Goal: Task Accomplishment & Management: Complete application form

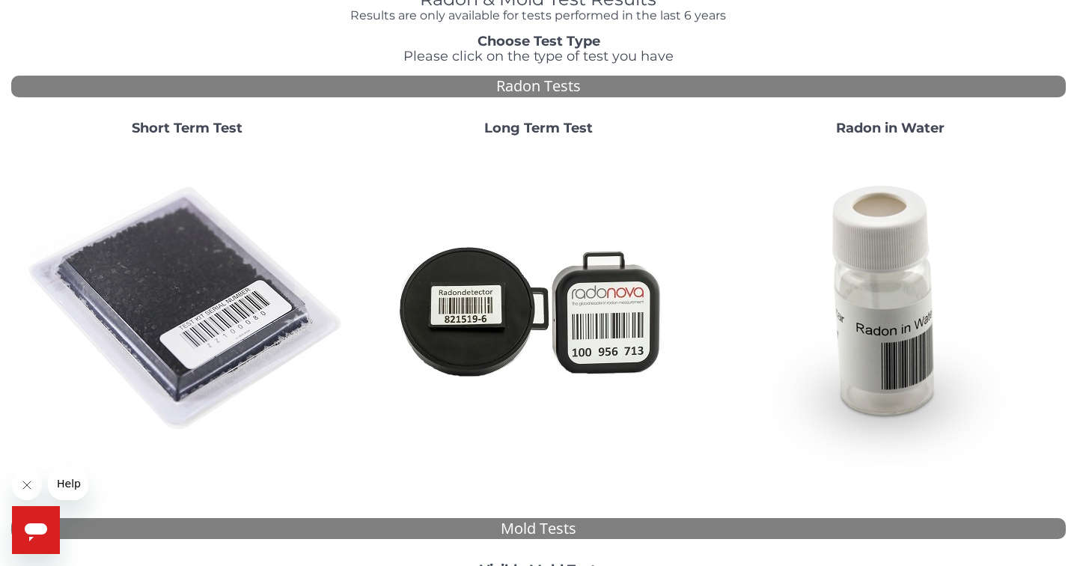
scroll to position [388, 0]
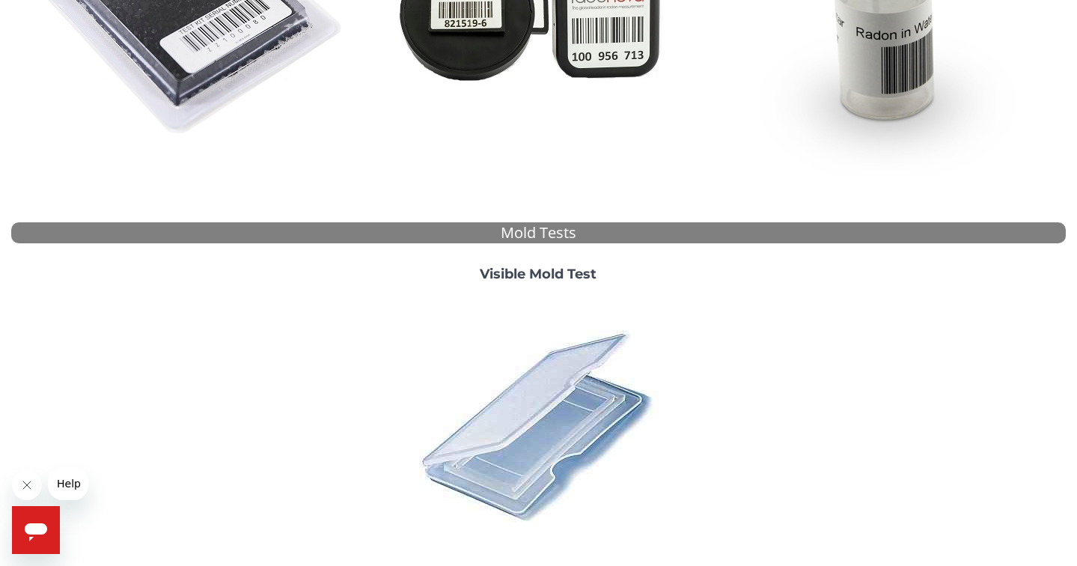
click at [41, 528] on icon "Open messaging window" at bounding box center [36, 532] width 22 height 18
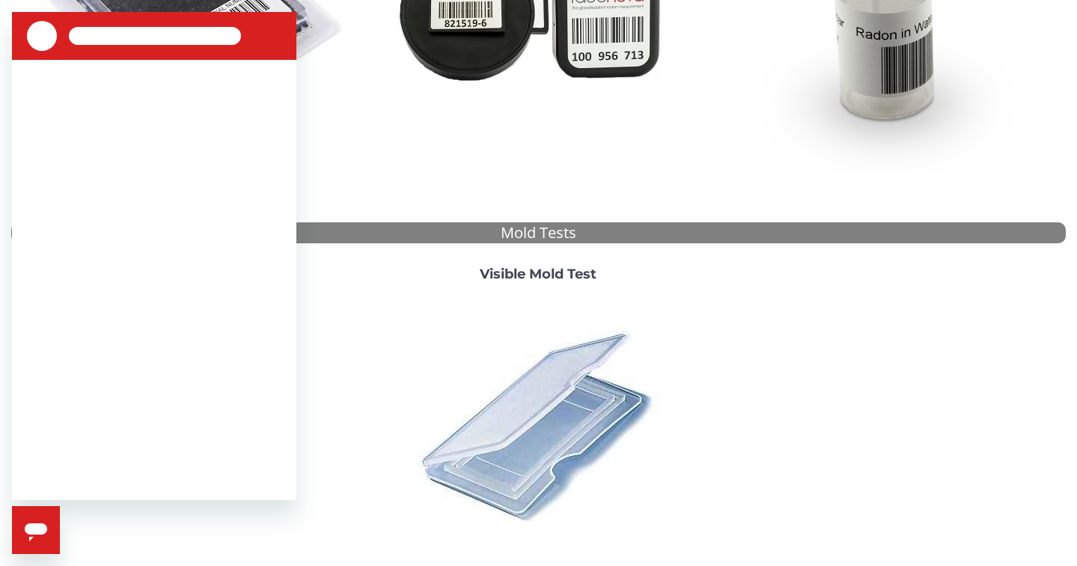
scroll to position [0, 0]
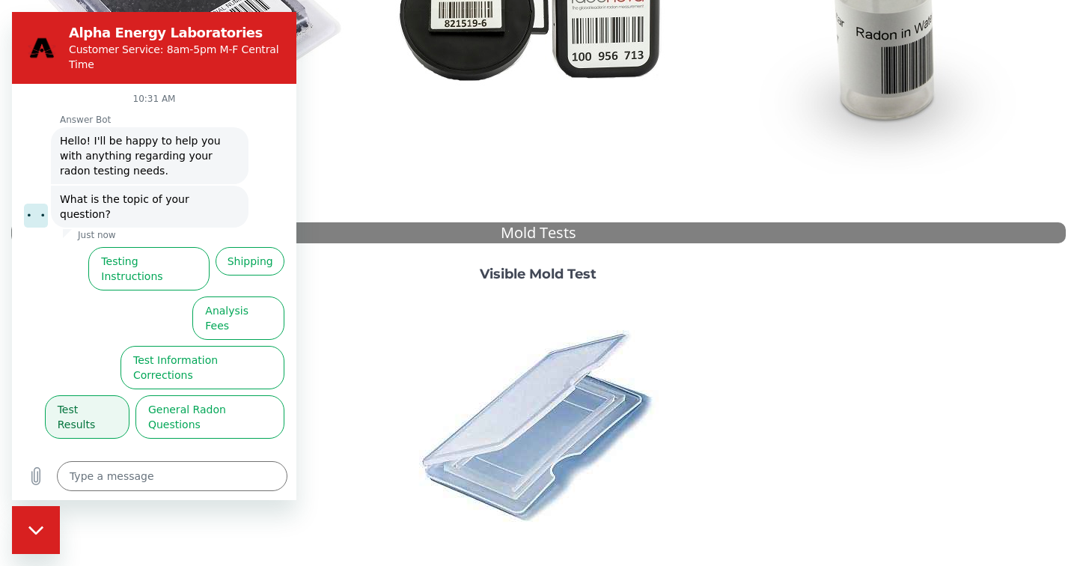
click at [91, 395] on button "Test Results" at bounding box center [87, 416] width 85 height 43
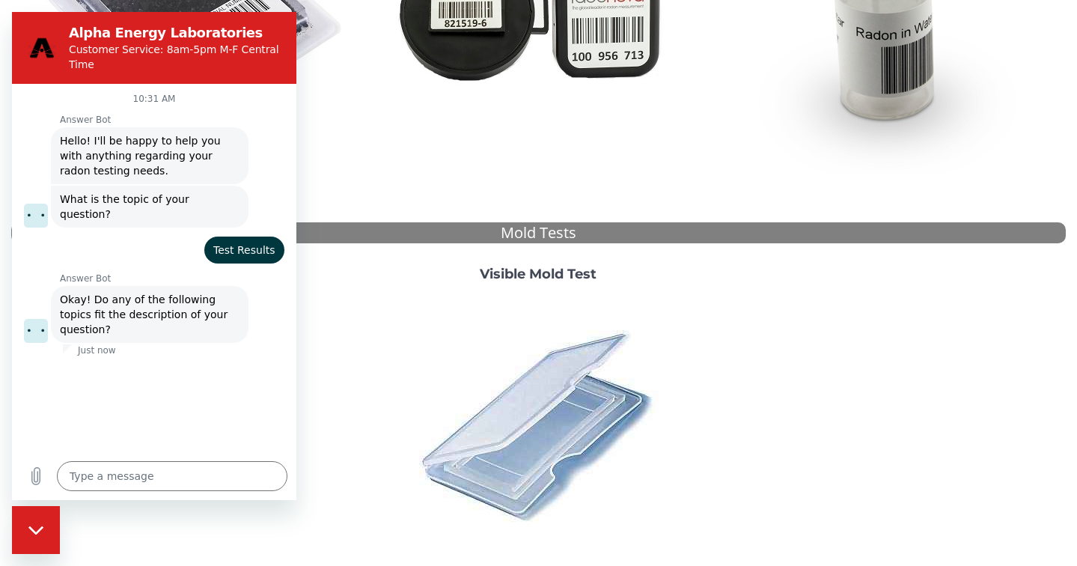
scroll to position [31, 0]
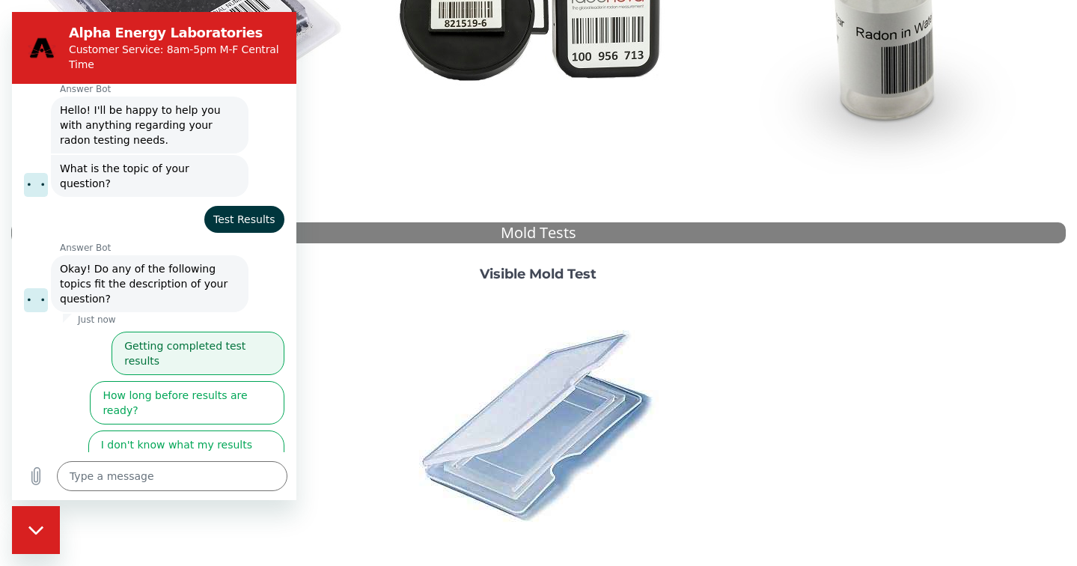
click at [201, 331] on button "Getting completed test results" at bounding box center [197, 352] width 173 height 43
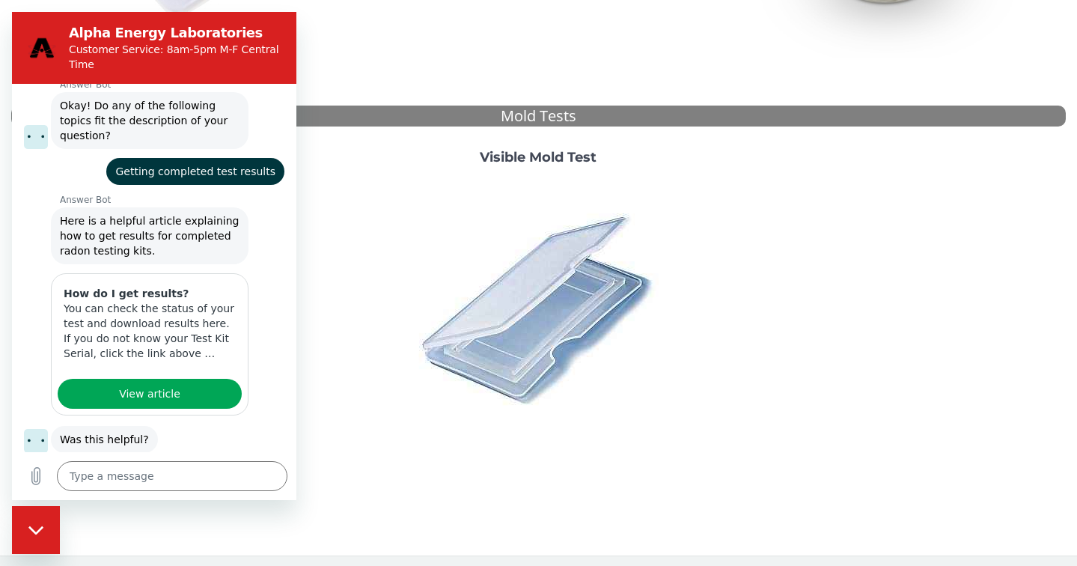
scroll to position [266, 0]
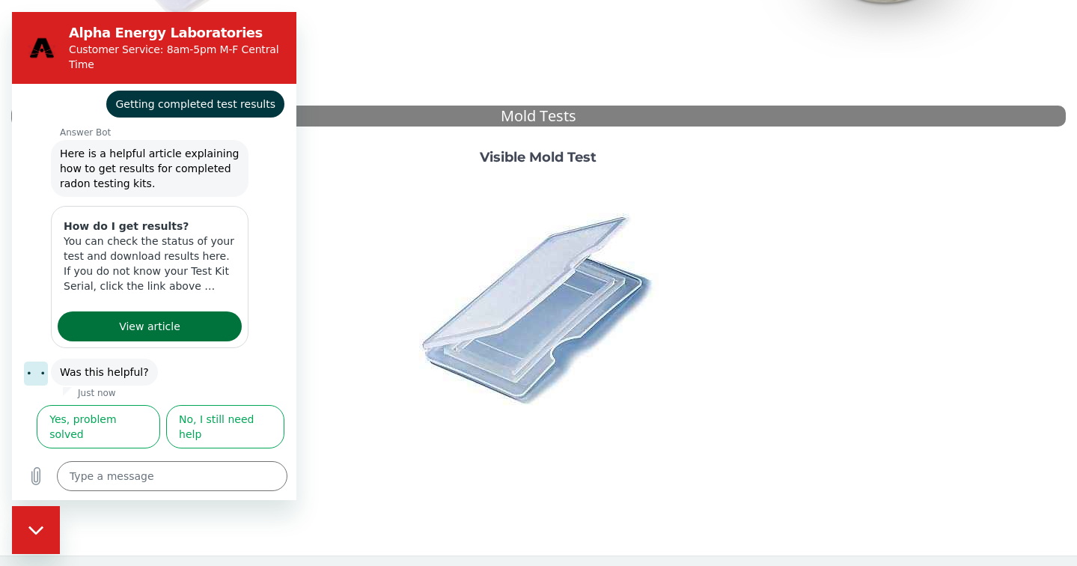
click at [174, 311] on link "View article" at bounding box center [150, 326] width 184 height 30
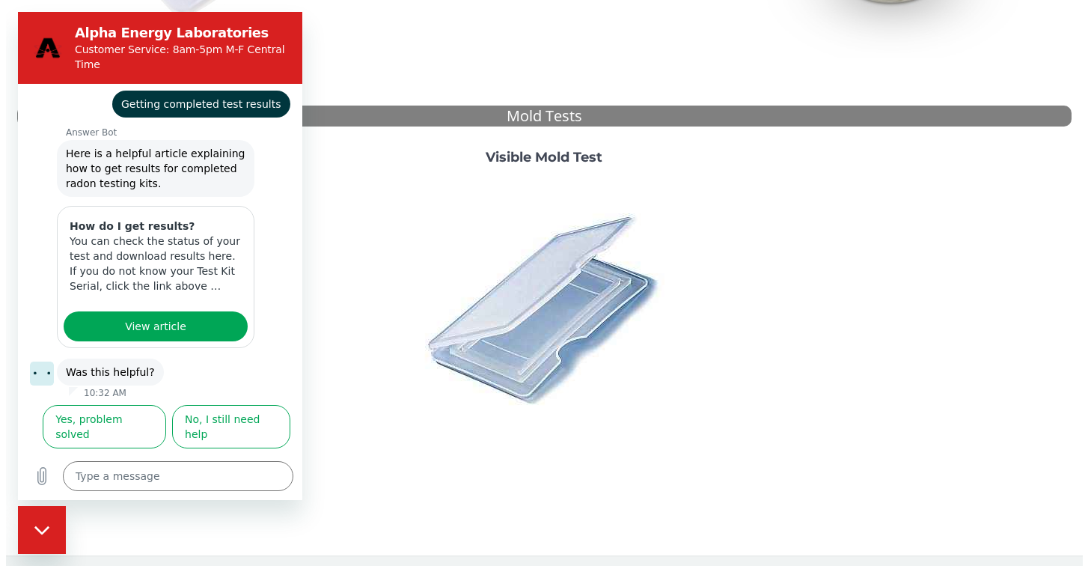
scroll to position [0, 0]
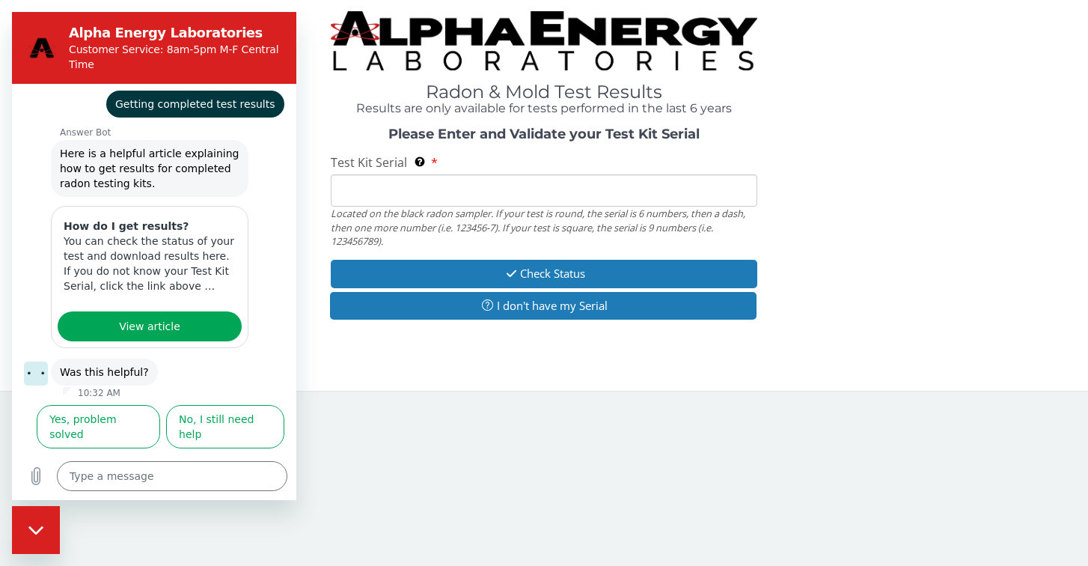
click at [37, 533] on icon "Close messaging window" at bounding box center [35, 529] width 15 height 8
type textarea "x"
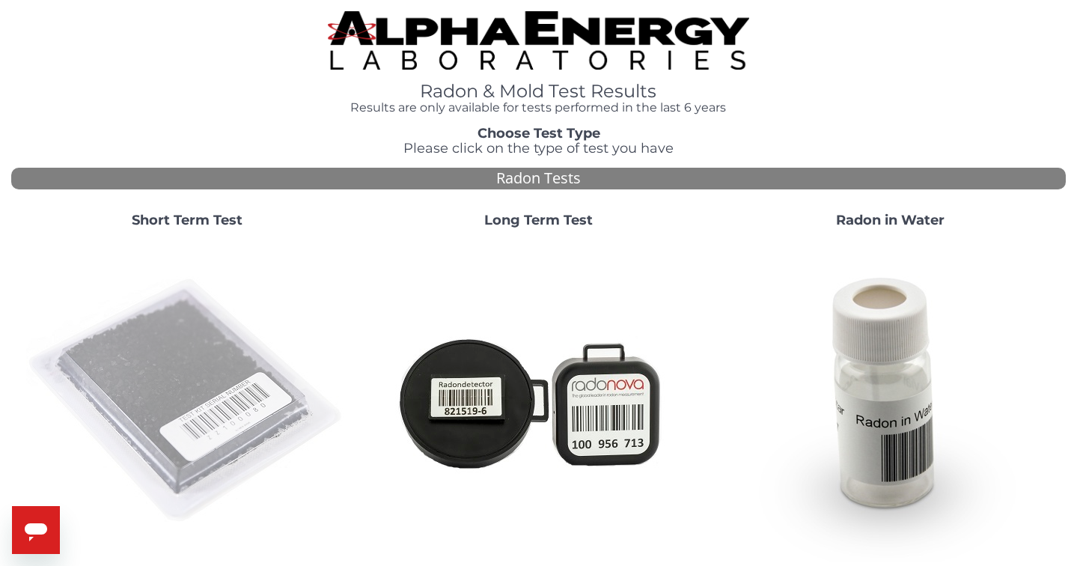
click at [226, 392] on img at bounding box center [187, 401] width 322 height 322
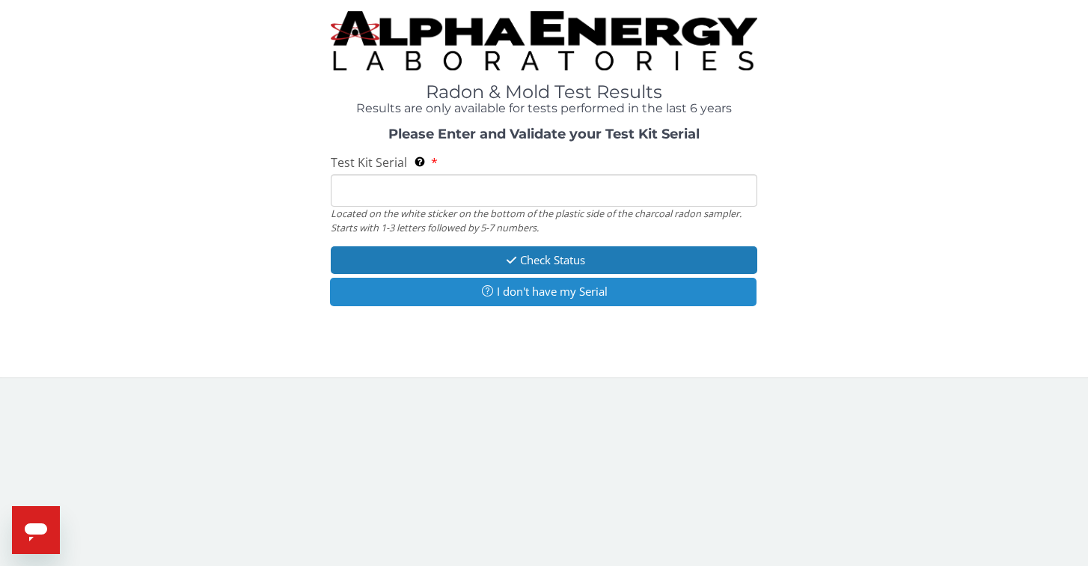
click at [532, 293] on button "I don't have my Serial" at bounding box center [543, 292] width 426 height 28
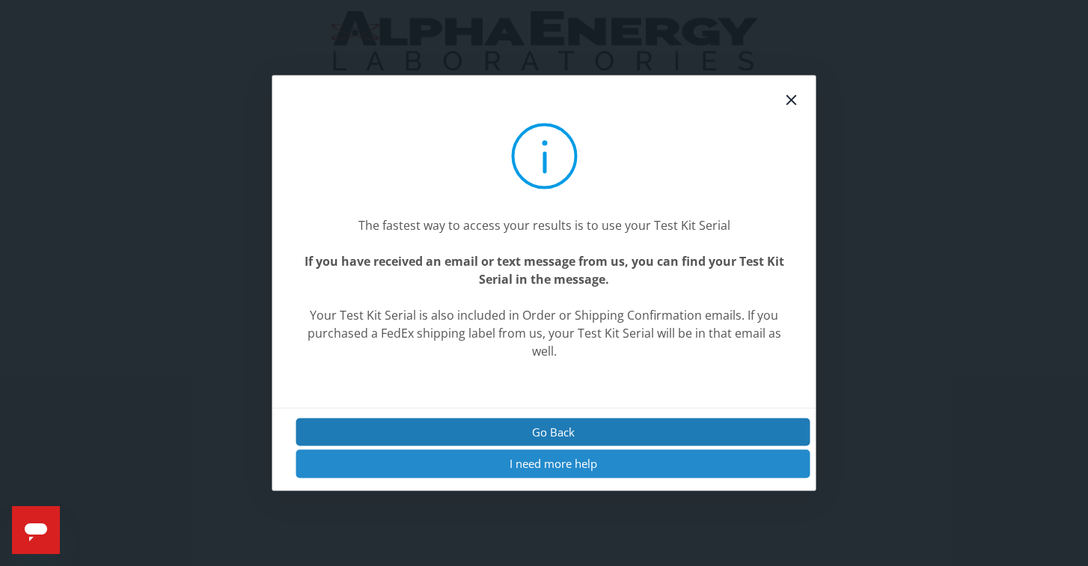
click at [544, 461] on button "I need more help" at bounding box center [553, 464] width 514 height 28
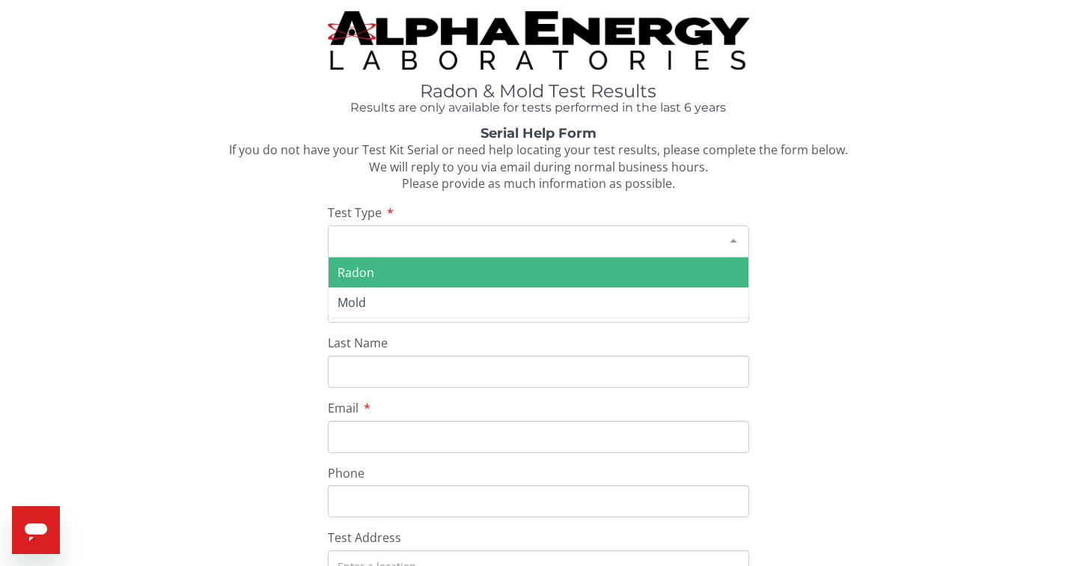
click at [733, 236] on div at bounding box center [733, 240] width 30 height 28
click at [376, 266] on span "Radon" at bounding box center [538, 272] width 420 height 30
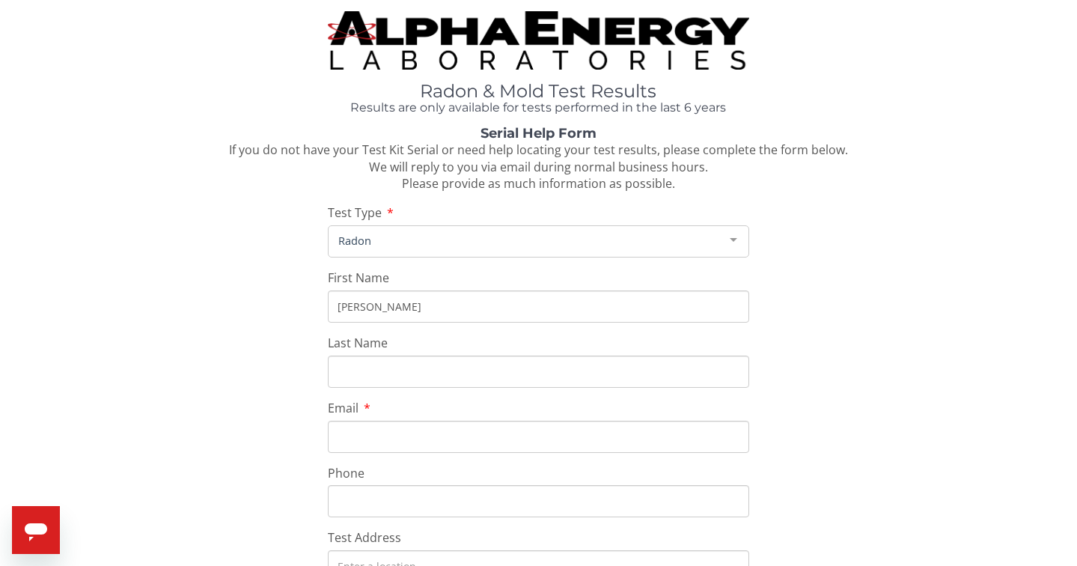
drag, startPoint x: 227, startPoint y: 325, endPoint x: 157, endPoint y: 349, distance: 74.3
click at [213, 331] on div "Serial Help Form If you do not have your Test Kit Serial or need help locating …" at bounding box center [538, 480] width 1054 height 709
drag, startPoint x: 376, startPoint y: 305, endPoint x: 316, endPoint y: 305, distance: 60.6
click at [316, 305] on div "Serial Help Form If you do not have your Test Kit Serial or need help locating …" at bounding box center [538, 480] width 1054 height 709
drag, startPoint x: 366, startPoint y: 305, endPoint x: 325, endPoint y: 305, distance: 40.4
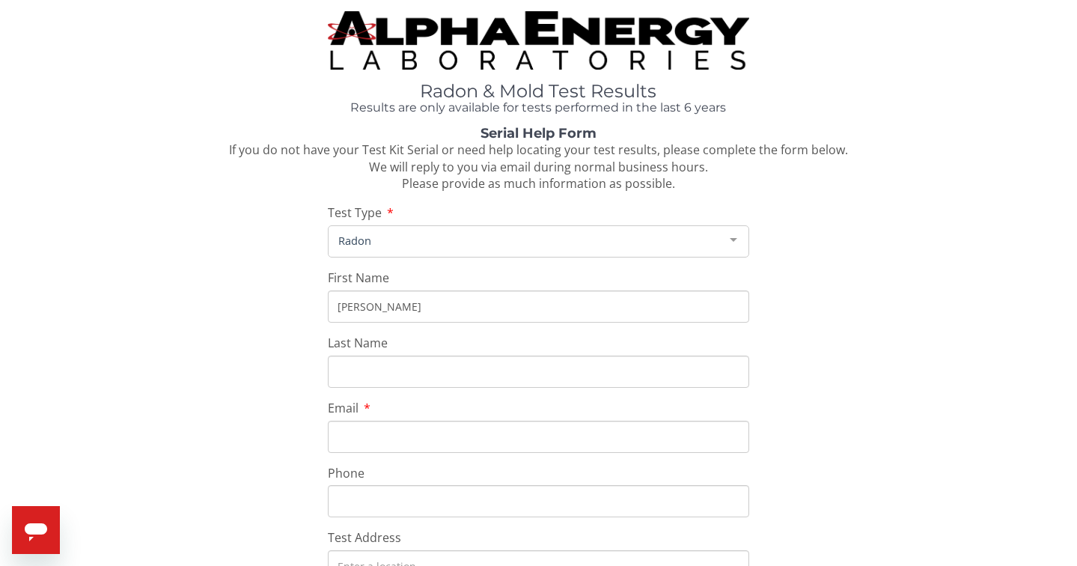
click at [325, 305] on div "Serial Help Form If you do not have your Test Kit Serial or need help locating …" at bounding box center [538, 480] width 1054 height 709
type input "Stephen"
type input "MI"
type input "Milano"
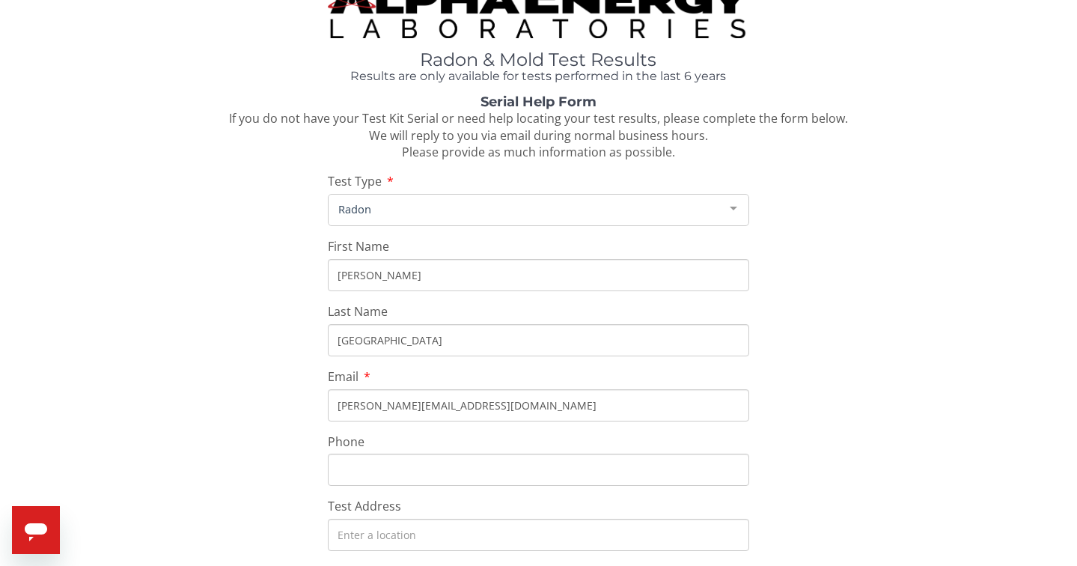
scroll to position [136, 0]
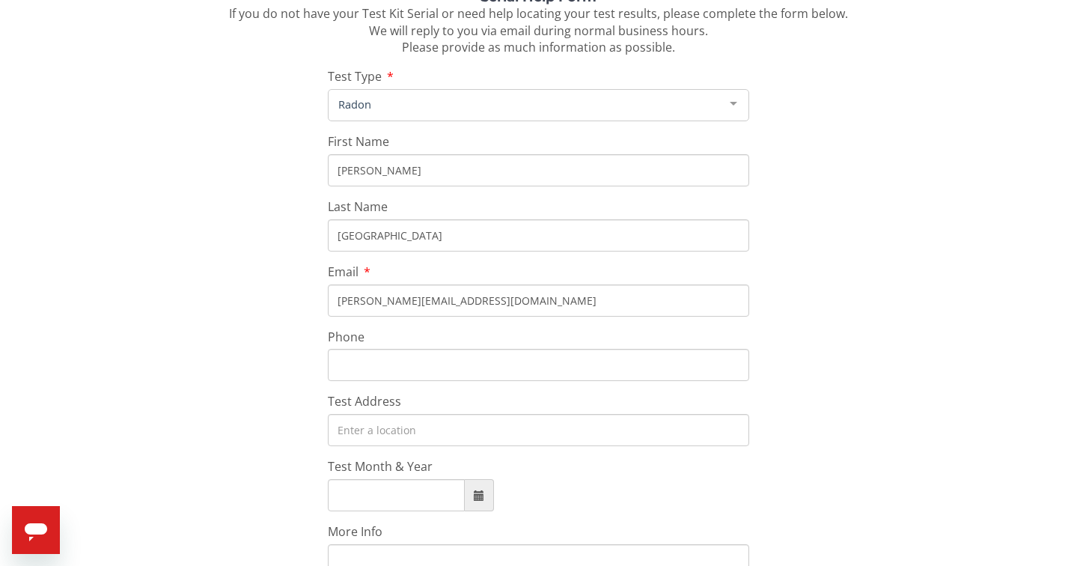
type input "jill.steve22@gmail.com"
click at [364, 424] on input "Test Address" at bounding box center [539, 430] width 422 height 32
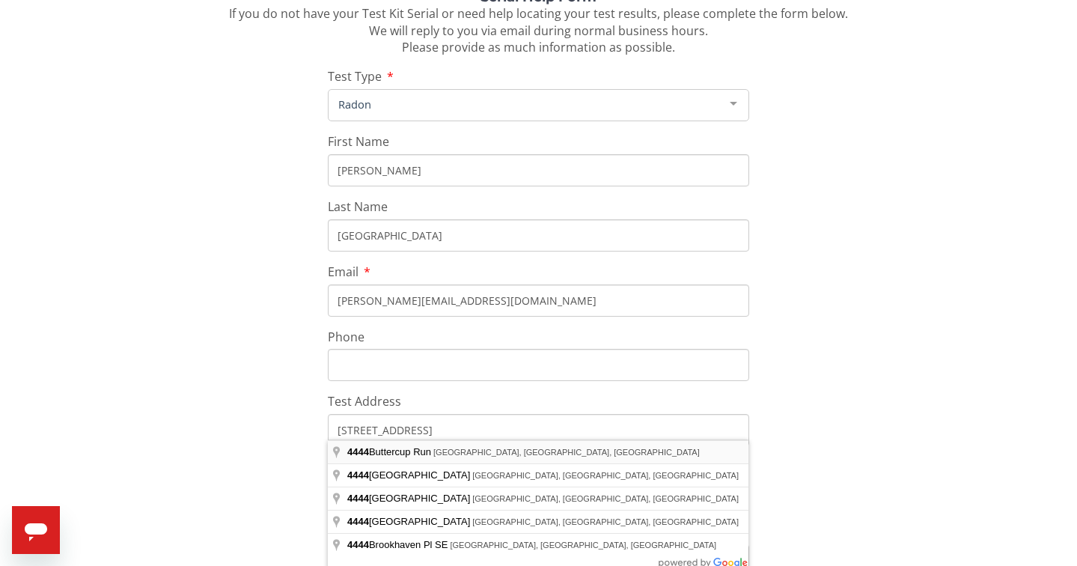
type input "4444 Buttercup Run, Comstock Park, MI 49321, USA"
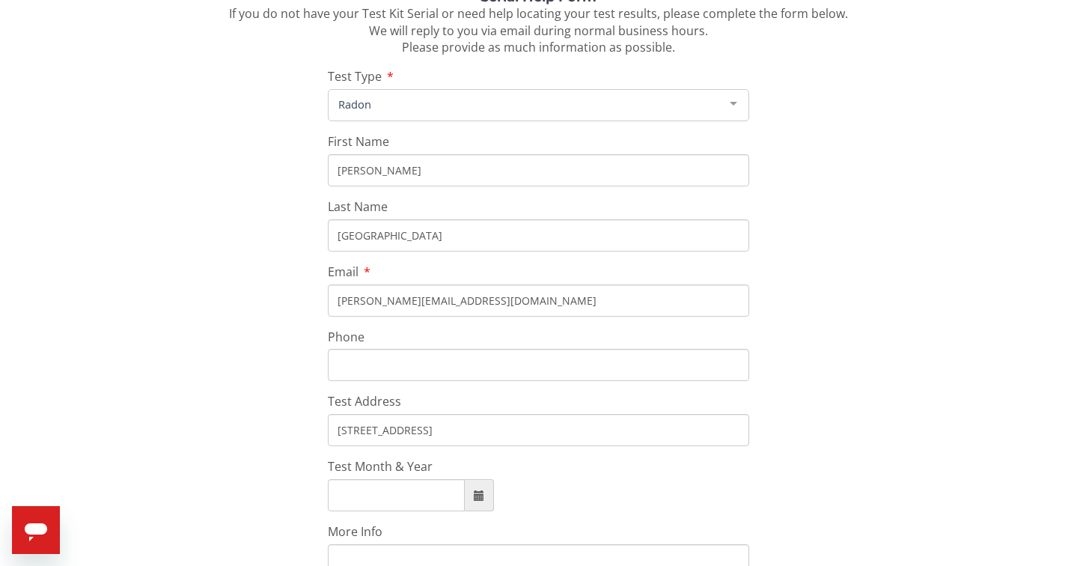
click at [476, 490] on span at bounding box center [479, 495] width 10 height 10
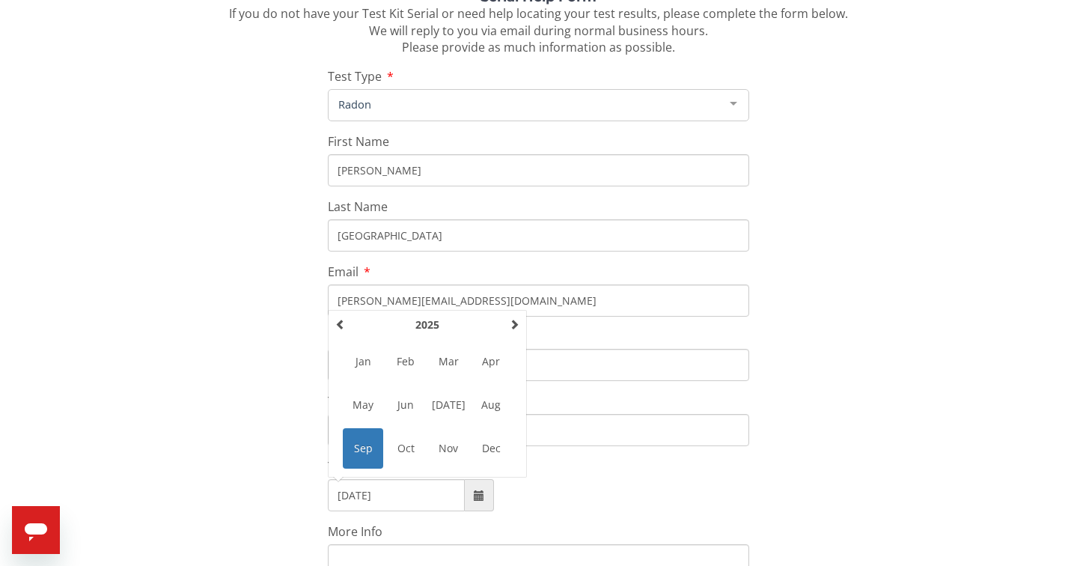
click at [495, 400] on span "Aug" at bounding box center [491, 405] width 40 height 40
type input "August, 2025"
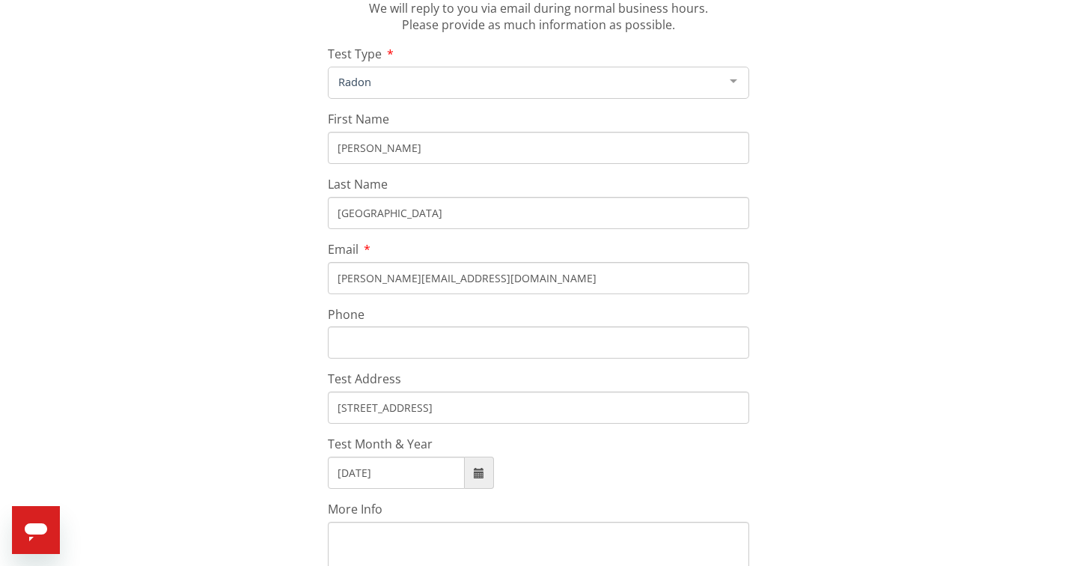
scroll to position [262, 0]
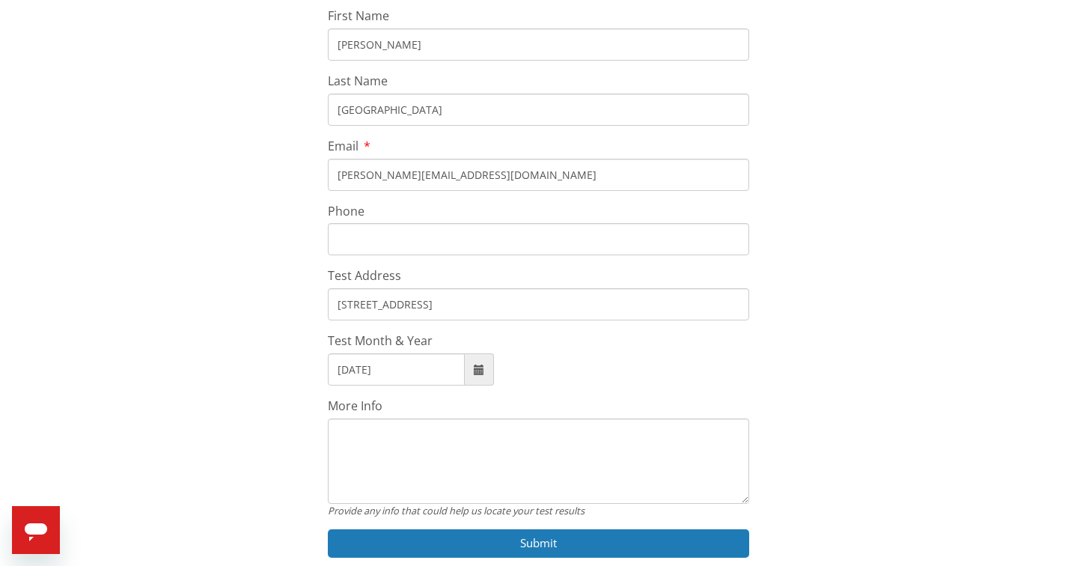
click at [345, 426] on textarea "More Info" at bounding box center [539, 460] width 422 height 85
type textarea "M"
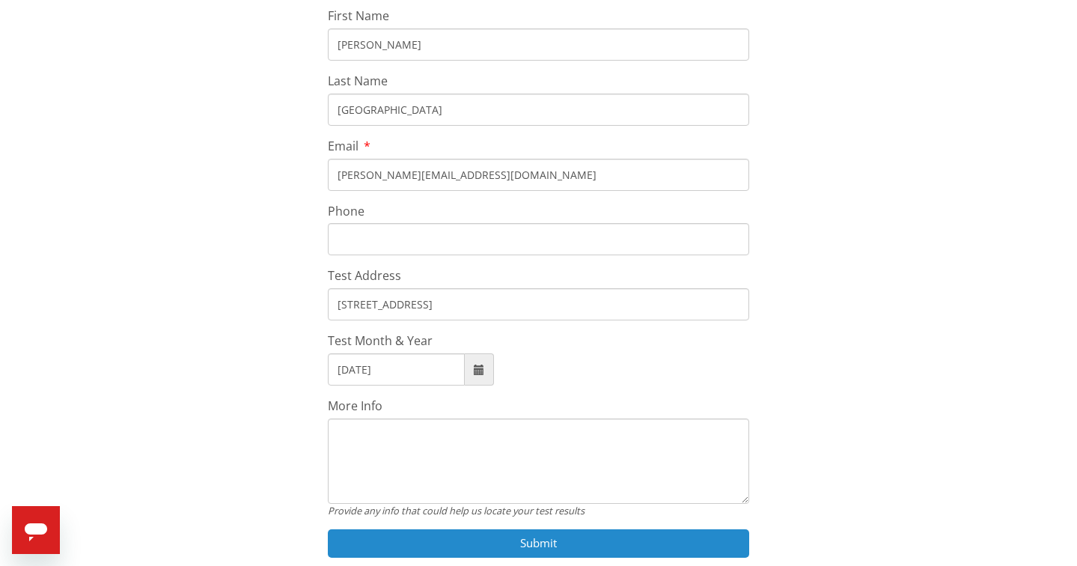
click at [545, 537] on button "Submit" at bounding box center [539, 543] width 422 height 28
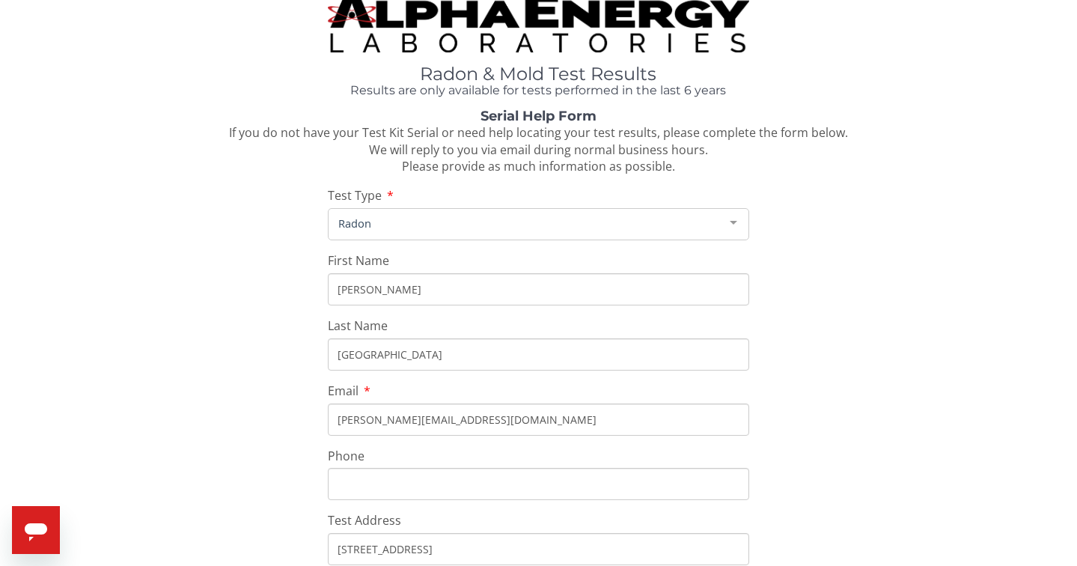
scroll to position [331, 0]
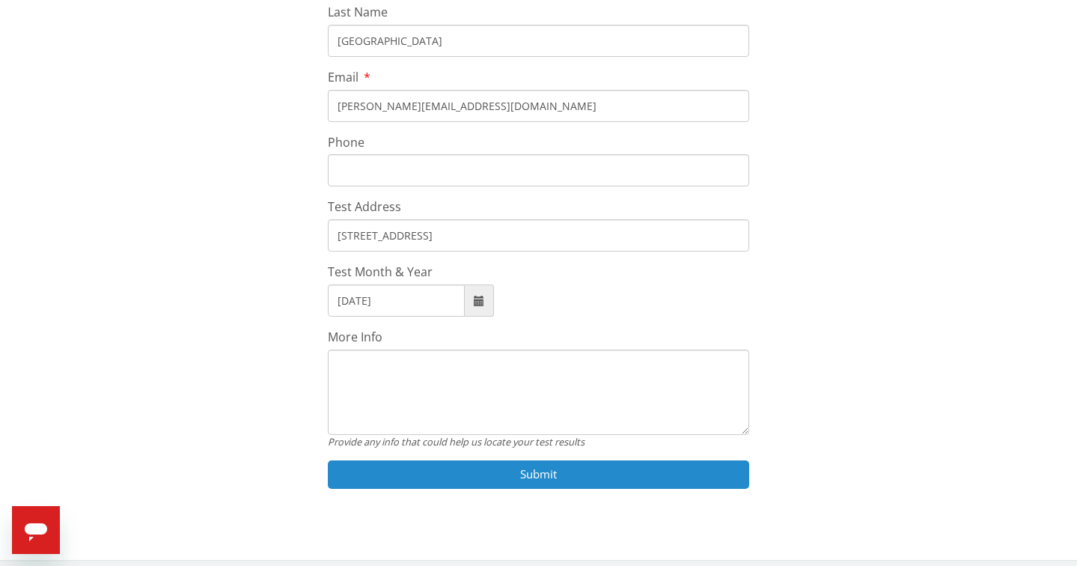
click at [533, 463] on button "Submit" at bounding box center [539, 474] width 422 height 28
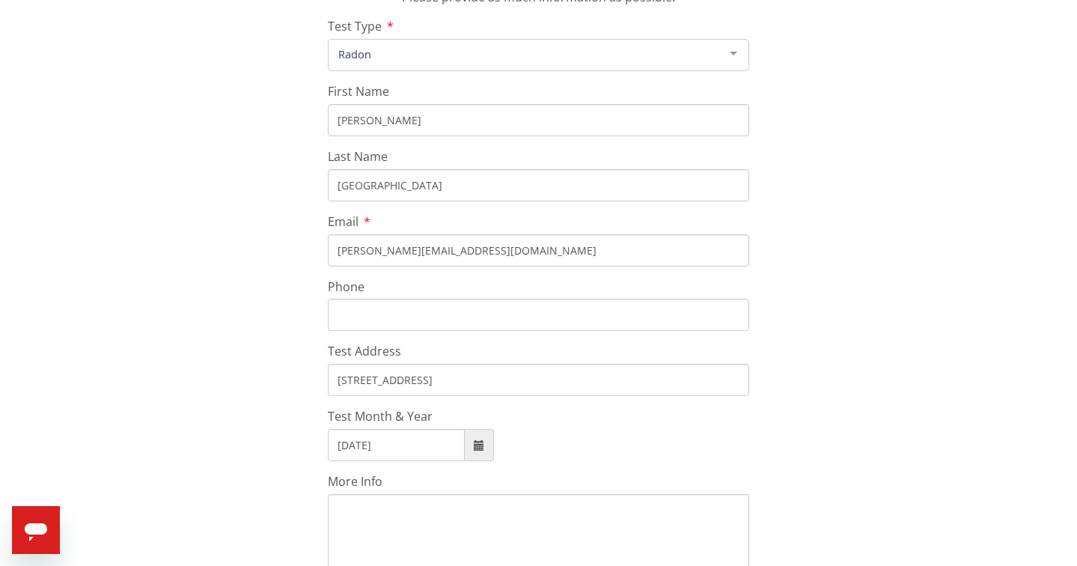
scroll to position [0, 0]
